Goal: Find specific page/section: Find specific page/section

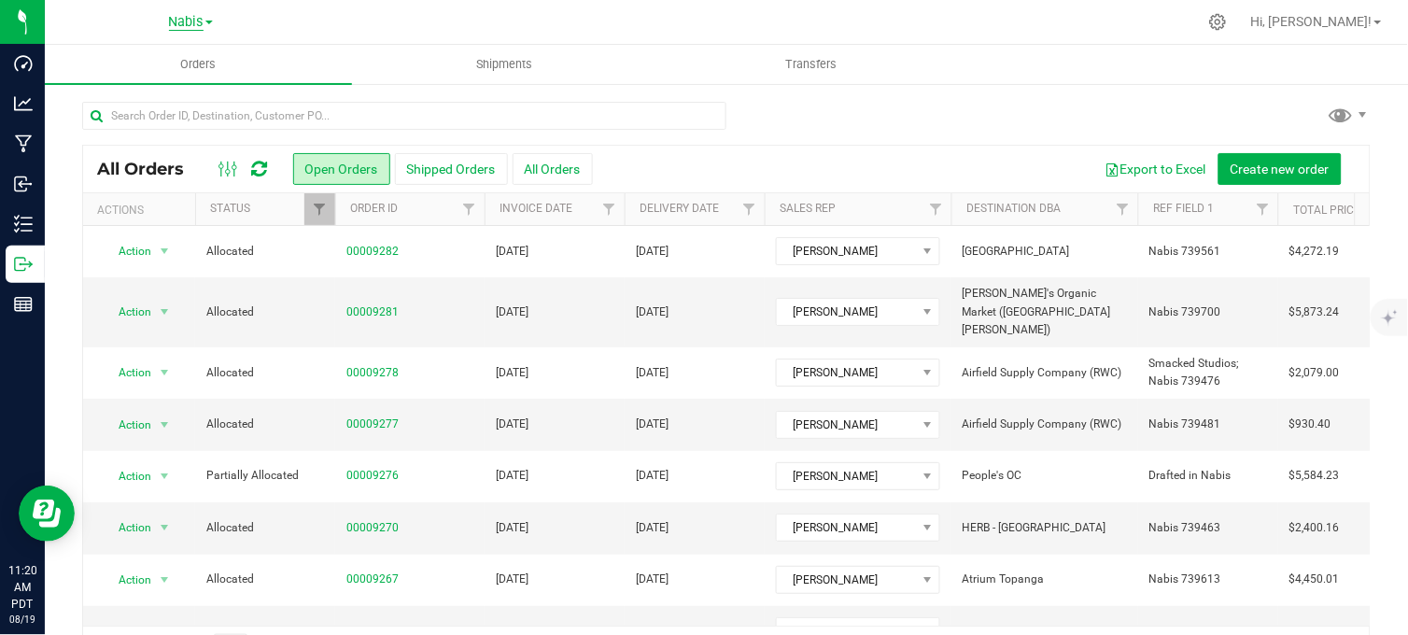
click at [198, 19] on span "Nabis" at bounding box center [186, 22] width 35 height 17
click at [107, 60] on link "MSR Supply" at bounding box center [190, 65] width 273 height 25
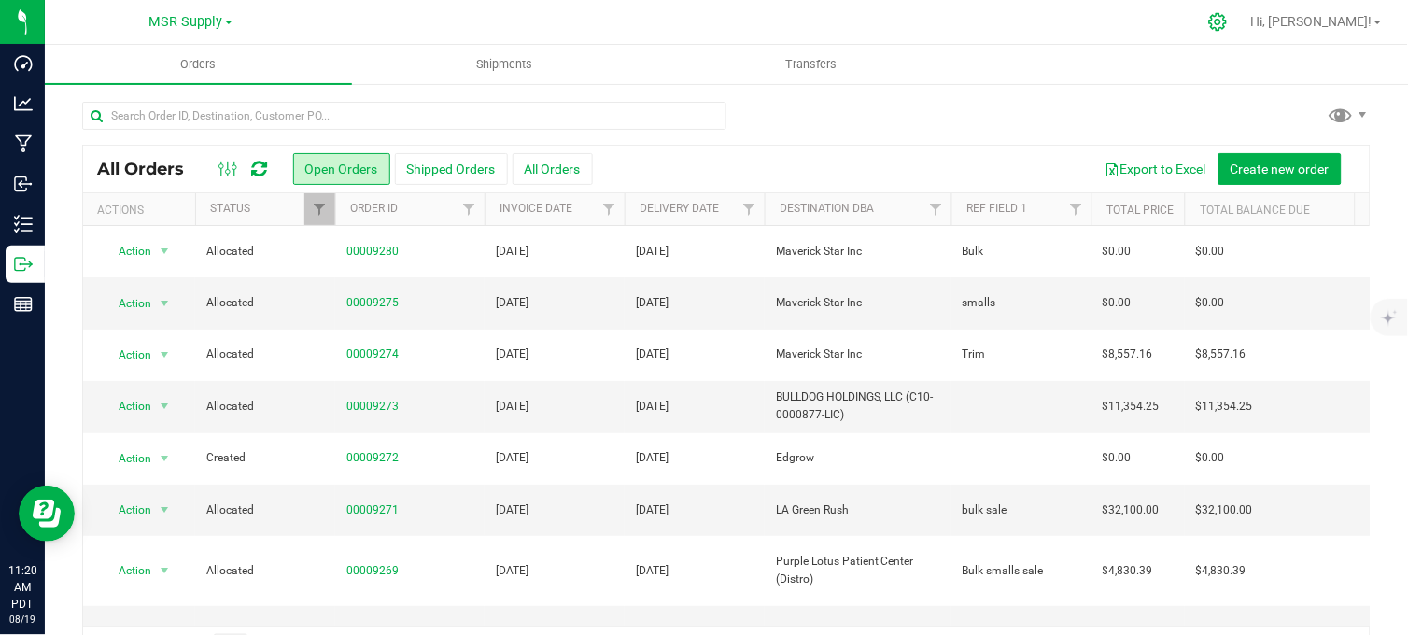
click at [1228, 30] on icon at bounding box center [1219, 22] width 20 height 20
click at [1242, 35] on div at bounding box center [1219, 22] width 47 height 40
click at [1227, 25] on icon at bounding box center [1219, 22] width 18 height 18
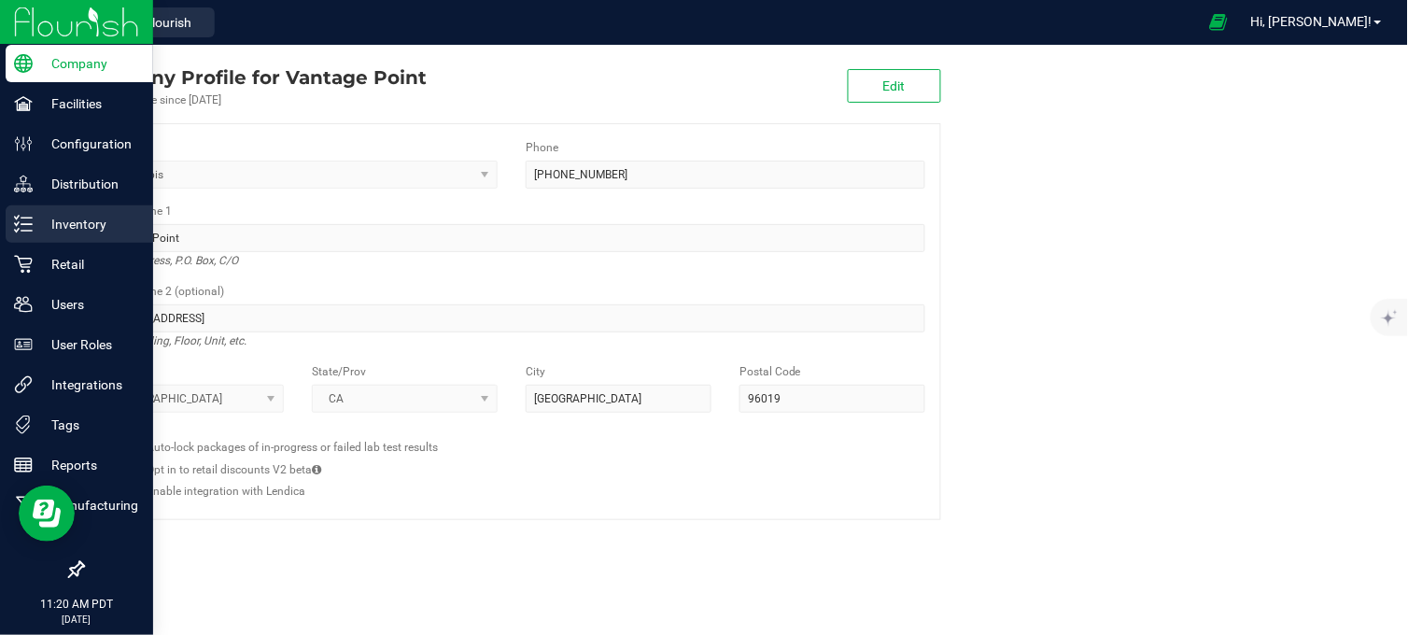
click at [78, 219] on p "Inventory" at bounding box center [89, 224] width 112 height 22
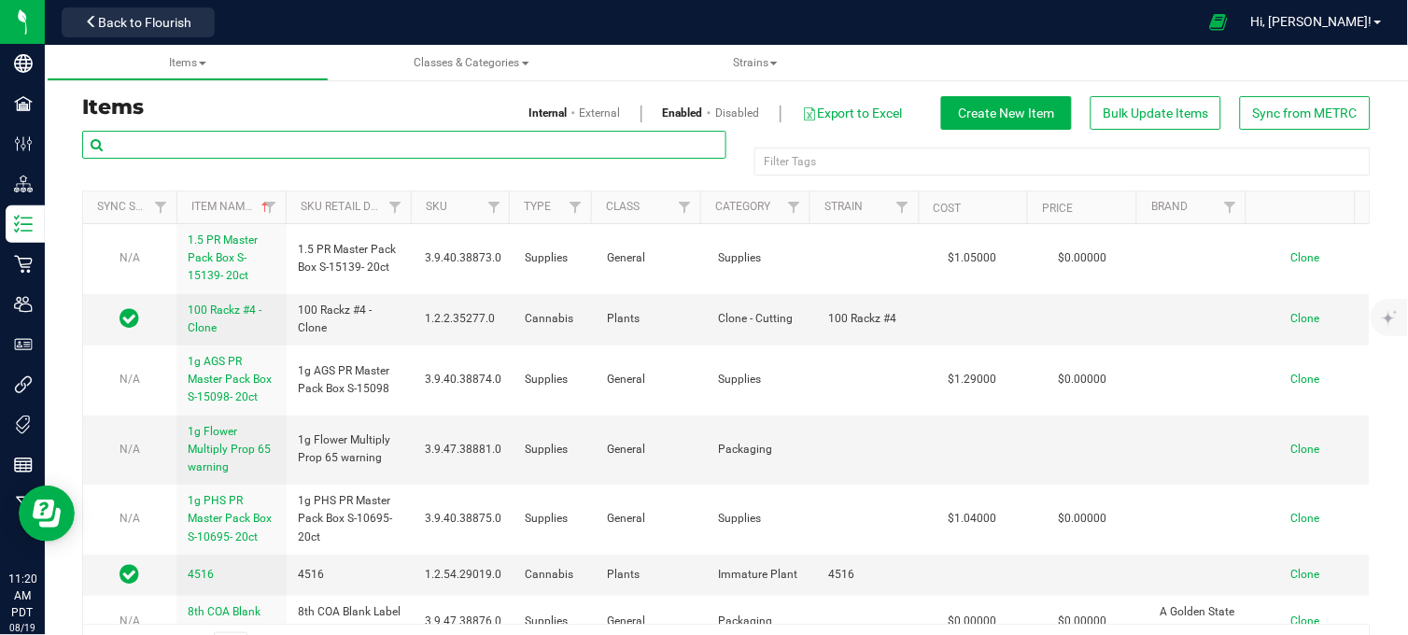
click at [256, 148] on input "text" at bounding box center [404, 145] width 644 height 28
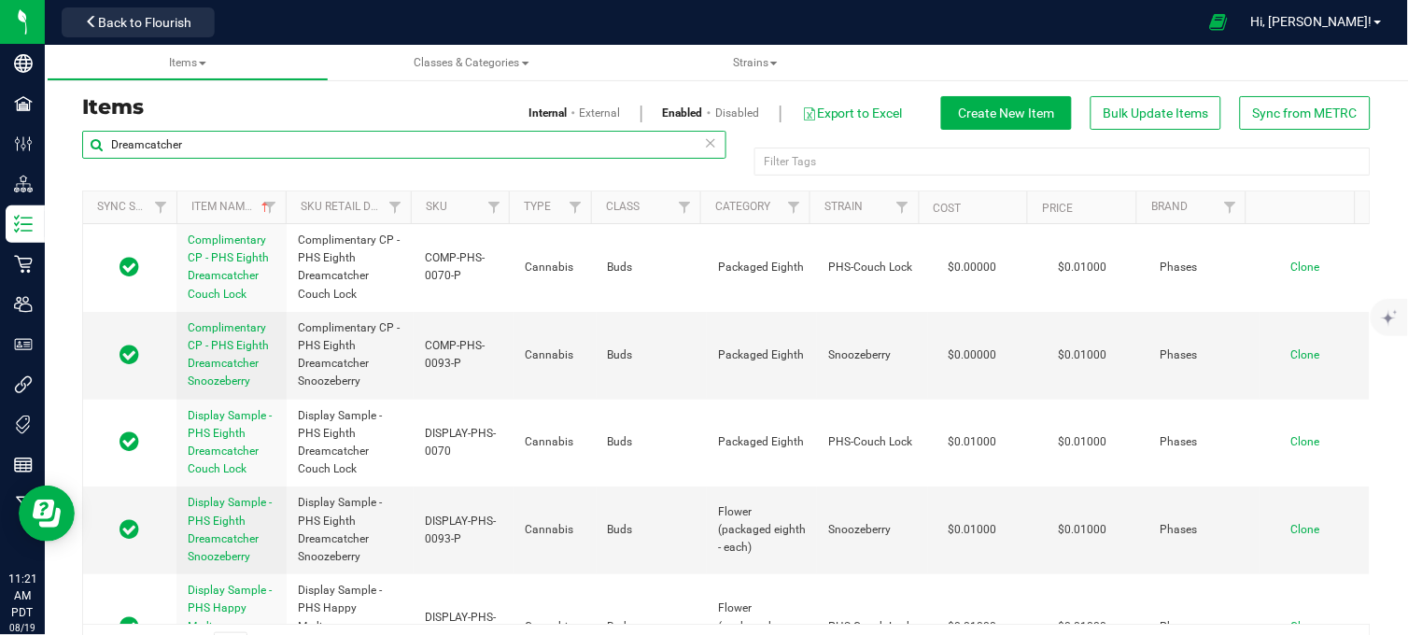
click at [209, 145] on input "Dreamcatcher" at bounding box center [404, 145] width 644 height 28
drag, startPoint x: 209, startPoint y: 145, endPoint x: 47, endPoint y: 142, distance: 162.5
click at [47, 142] on div "Items Internal External Enabled Disabled Export to Excel Create New Item Bulk U…" at bounding box center [727, 371] width 1364 height 634
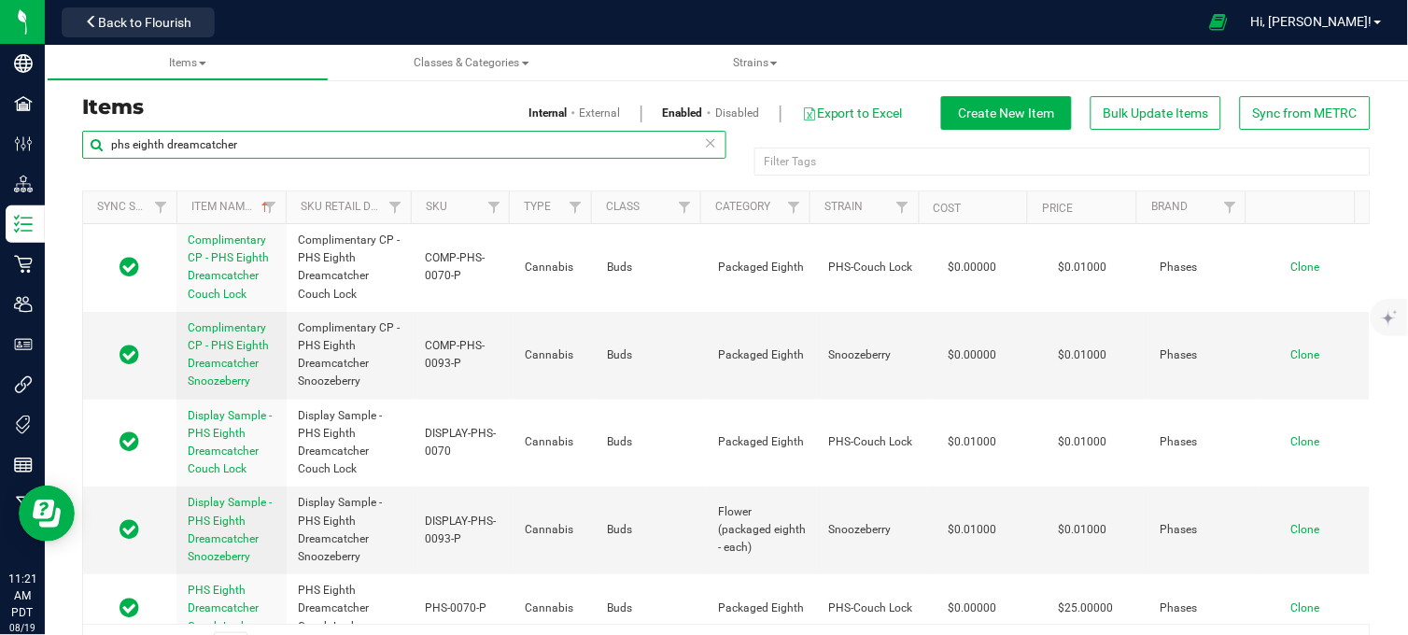
type input "phs eighth dreamcatcher"
